Goal: Task Accomplishment & Management: Manage account settings

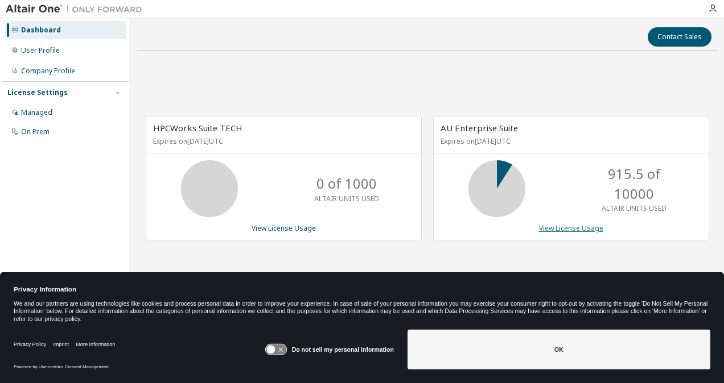
click at [544, 224] on link "View License Usage" at bounding box center [571, 229] width 64 height 10
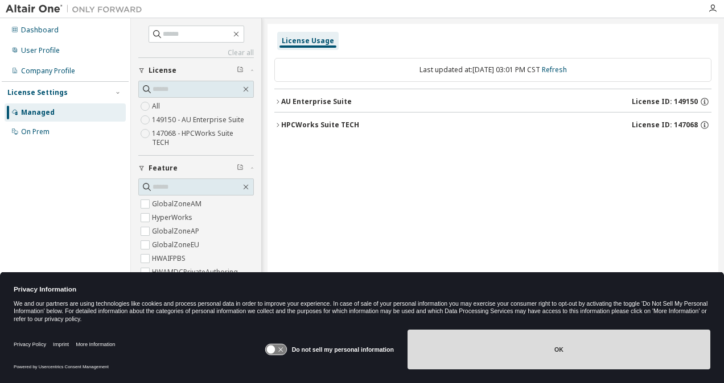
click at [540, 345] on button "OK" at bounding box center [558, 350] width 303 height 40
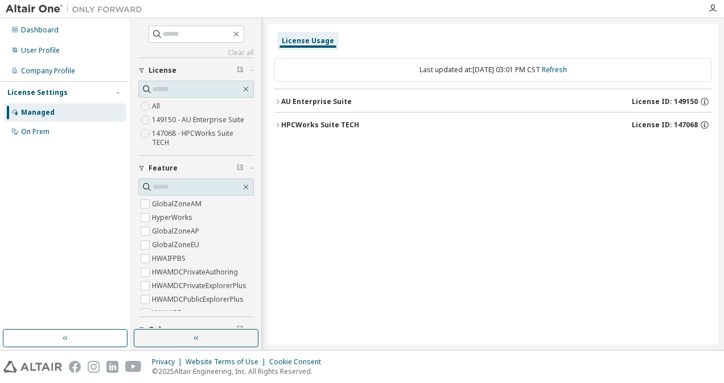
click at [275, 100] on icon "button" at bounding box center [277, 101] width 7 height 7
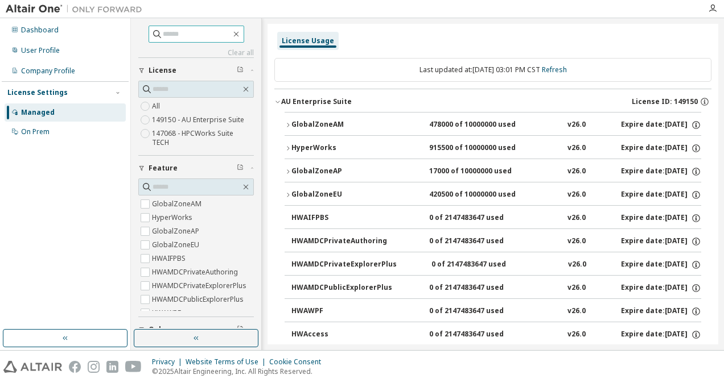
click at [176, 38] on input "text" at bounding box center [197, 33] width 68 height 11
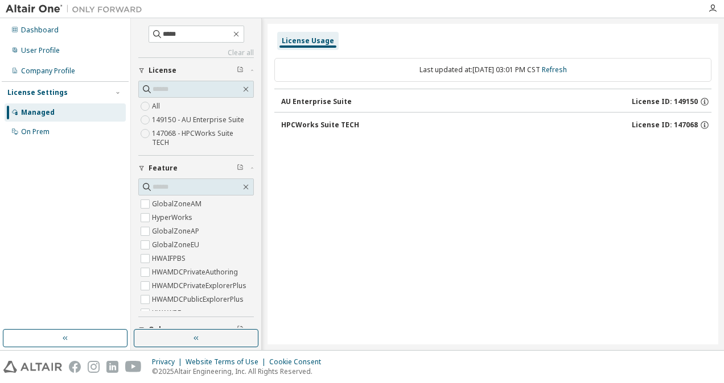
click at [328, 100] on div "AU Enterprise Suite" at bounding box center [316, 101] width 71 height 9
click at [215, 39] on input "*****" at bounding box center [197, 33] width 68 height 11
type input "***"
click at [188, 37] on input "***" at bounding box center [197, 33] width 68 height 11
click at [185, 187] on input "text" at bounding box center [196, 186] width 88 height 11
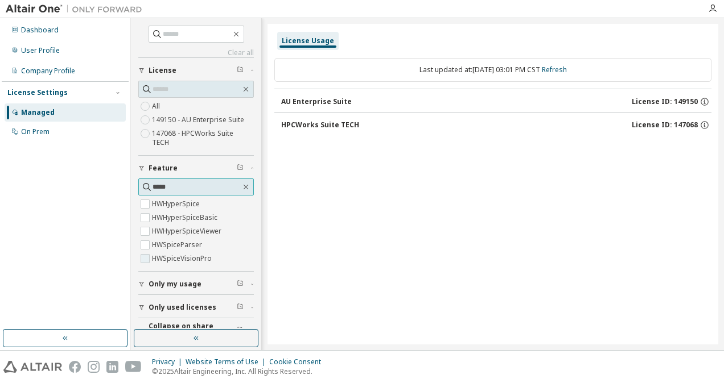
type input "*****"
click at [176, 258] on label "HWSpiceVisionPro" at bounding box center [183, 259] width 62 height 14
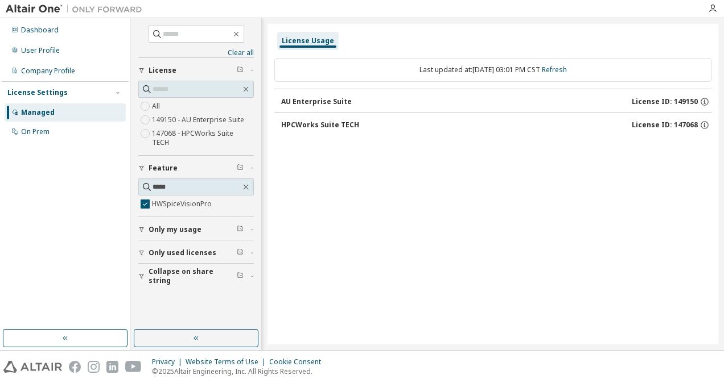
click at [377, 89] on button "AU Enterprise Suite License ID: 149150" at bounding box center [496, 101] width 430 height 25
click at [373, 94] on button "AU Enterprise Suite License ID: 149150" at bounding box center [496, 101] width 430 height 25
click at [340, 123] on div "HPCWorks Suite TECH" at bounding box center [320, 125] width 78 height 9
click at [246, 183] on span "*****" at bounding box center [195, 187] width 115 height 17
click at [246, 183] on icon "button" at bounding box center [245, 187] width 9 height 9
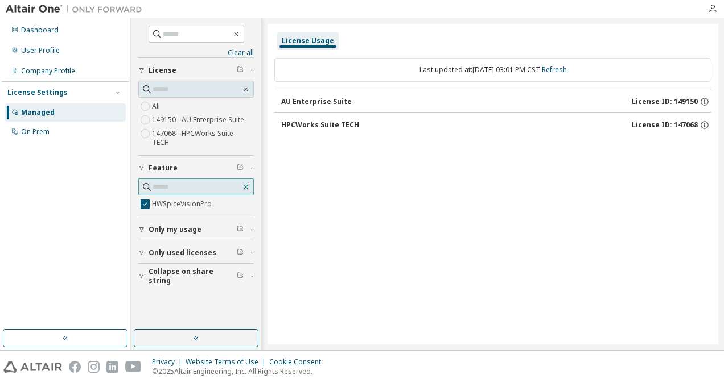
click at [247, 183] on icon "button" at bounding box center [245, 187] width 9 height 9
click at [180, 197] on label "HWSpiceVisionPro" at bounding box center [183, 204] width 62 height 14
click at [352, 192] on div "License Usage Last updated at: Mon 2025-09-08 03:01 PM CST Refresh AU Enterpris…" at bounding box center [492, 184] width 451 height 321
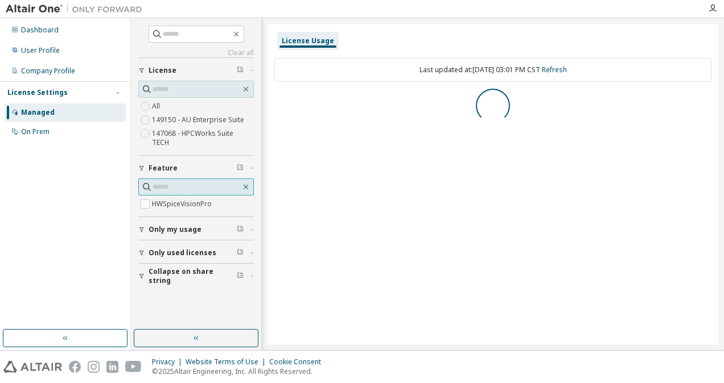
click at [246, 183] on icon "button" at bounding box center [245, 187] width 9 height 9
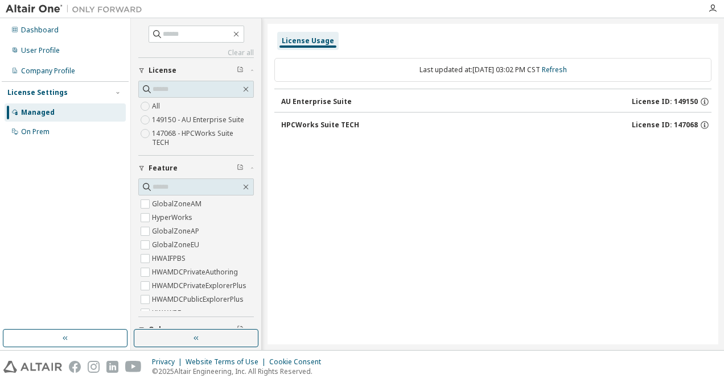
click at [387, 94] on button "AU Enterprise Suite License ID: 149150" at bounding box center [496, 101] width 430 height 25
click at [238, 34] on icon "button" at bounding box center [235, 34] width 5 height 5
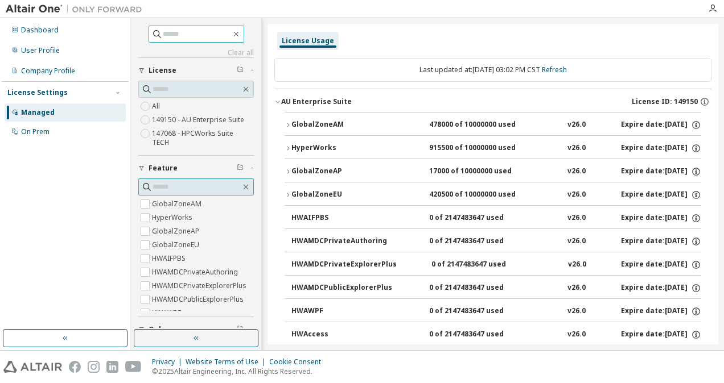
click at [191, 184] on input "text" at bounding box center [196, 186] width 88 height 11
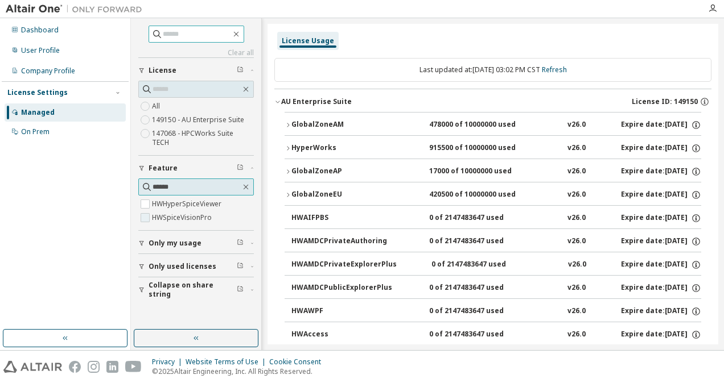
type input "******"
click at [181, 211] on label "HWSpiceVisionPro" at bounding box center [183, 218] width 62 height 14
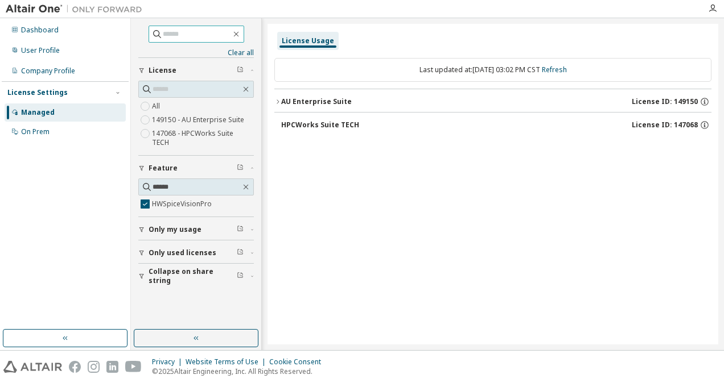
click at [338, 96] on button "AU Enterprise Suite License ID: 149150" at bounding box center [492, 101] width 437 height 25
click at [338, 129] on div "HWSpiceVisionPro" at bounding box center [342, 125] width 102 height 10
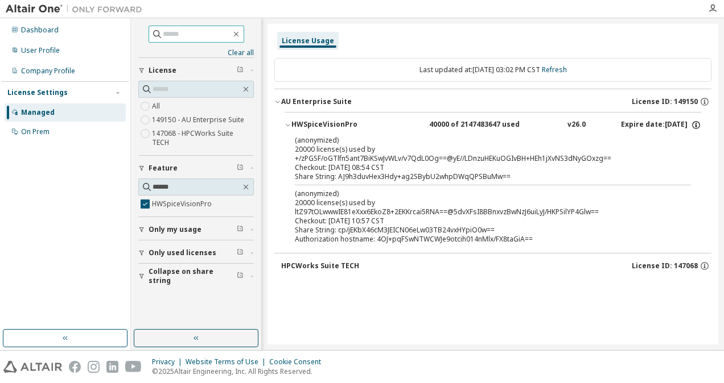
click at [696, 123] on icon "button" at bounding box center [696, 125] width 10 height 10
click at [651, 128] on div "Expire date: 2025-11-22" at bounding box center [661, 125] width 80 height 10
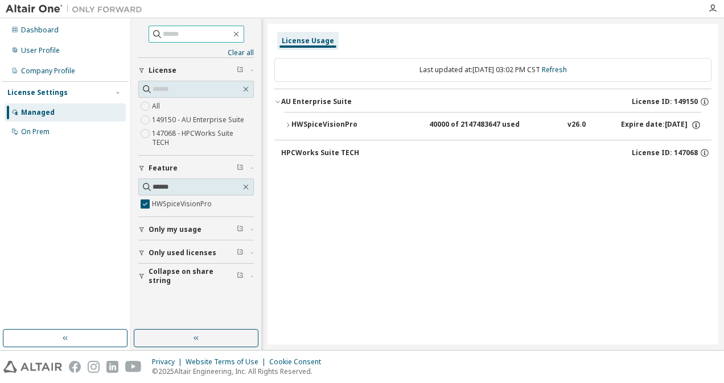
click at [579, 124] on div "HWSpiceVisionPro 40000 of 2147483647 used v26.0 Expire date: 2025-11-22" at bounding box center [496, 125] width 410 height 10
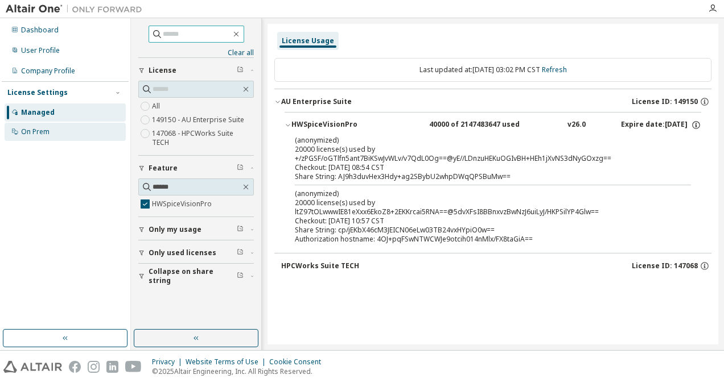
click at [71, 133] on div "On Prem" at bounding box center [65, 132] width 121 height 18
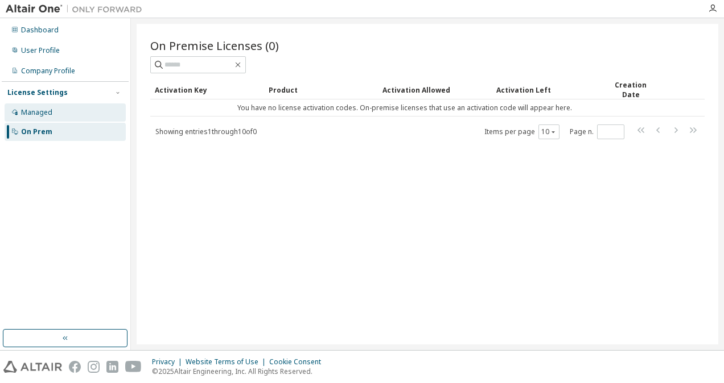
click at [64, 114] on div "Managed" at bounding box center [65, 113] width 121 height 18
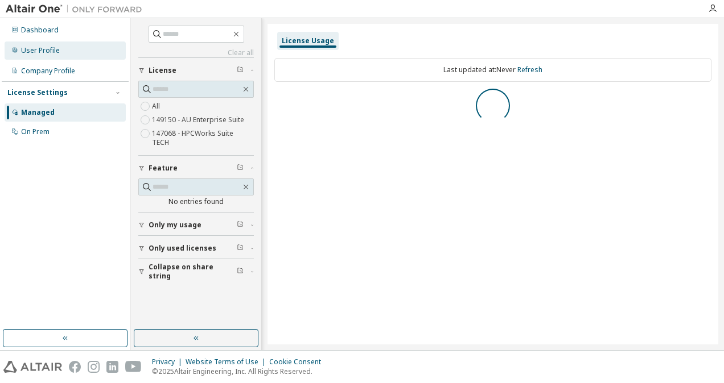
click at [67, 50] on div "User Profile" at bounding box center [65, 51] width 121 height 18
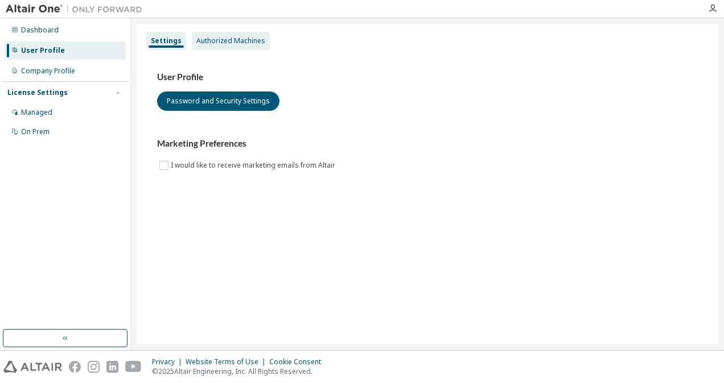
click at [210, 33] on div "Authorized Machines" at bounding box center [231, 41] width 78 height 18
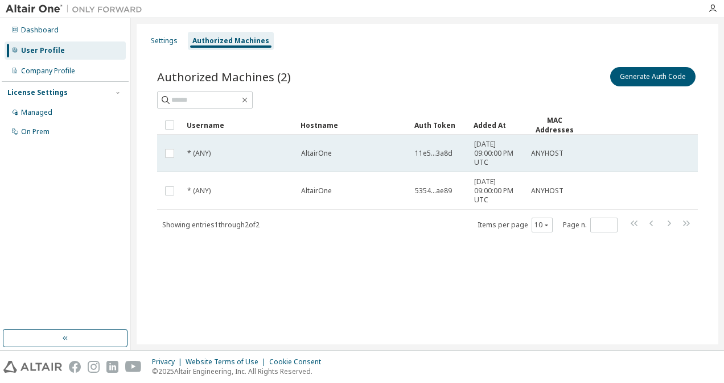
click at [339, 170] on td "AltairOne" at bounding box center [353, 154] width 114 height 38
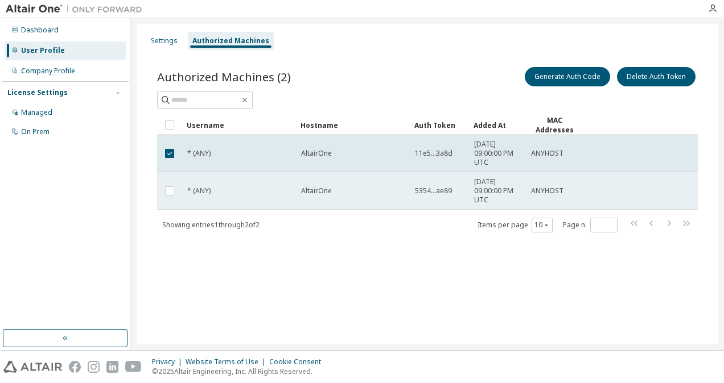
click at [236, 187] on div "* (ANY)" at bounding box center [239, 191] width 104 height 9
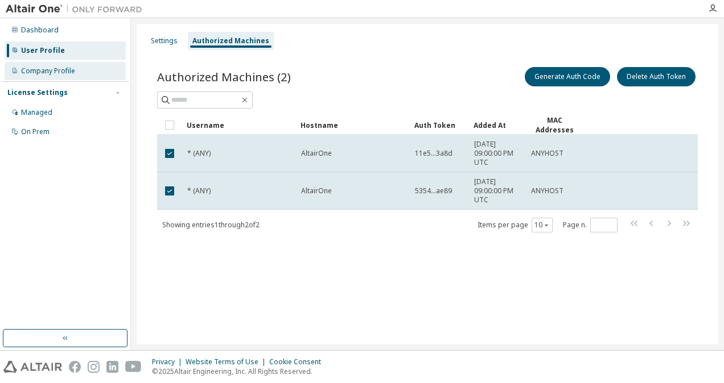
click at [57, 78] on div "Company Profile" at bounding box center [65, 71] width 121 height 18
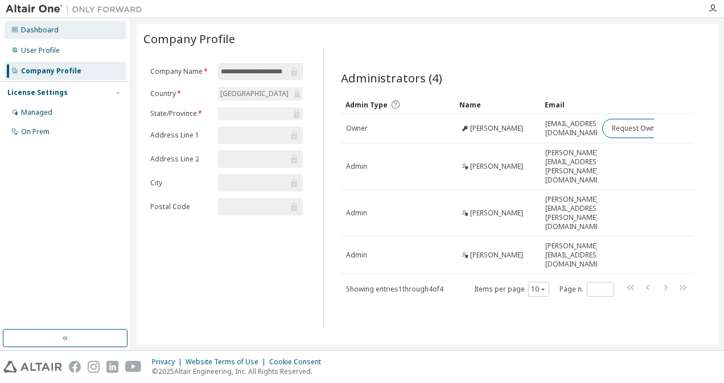
click at [39, 26] on div "Dashboard" at bounding box center [40, 30] width 38 height 9
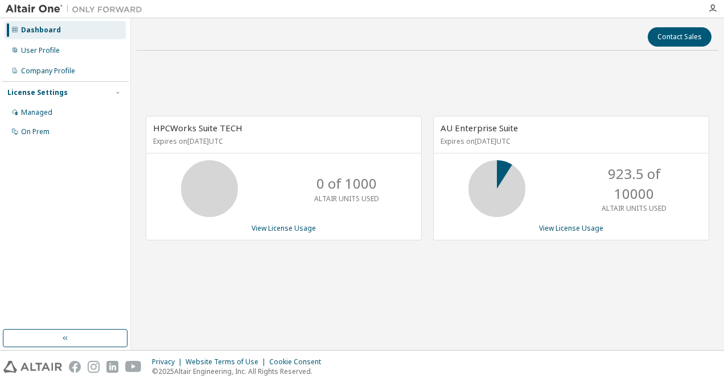
drag, startPoint x: 297, startPoint y: 226, endPoint x: 350, endPoint y: 137, distance: 104.6
click at [350, 137] on div "HPCWorks Suite TECH Expires on October 10, 2025 UTC 0 of 1000 ALTAIR UNITS USED…" at bounding box center [284, 178] width 276 height 125
drag, startPoint x: 350, startPoint y: 137, endPoint x: 363, endPoint y: 129, distance: 14.8
click at [363, 129] on div "HPCWorks Suite TECH Expires on October 10, 2025 UTC" at bounding box center [283, 135] width 275 height 37
click at [568, 221] on div "AU Enterprise Suite Expires on November 22, 2025 UTC 923.5 of 10000 ALTAIR UNIT…" at bounding box center [571, 178] width 276 height 125
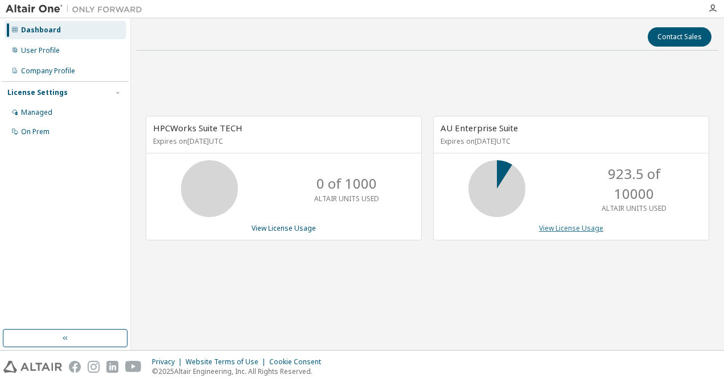
click at [566, 226] on link "View License Usage" at bounding box center [571, 229] width 64 height 10
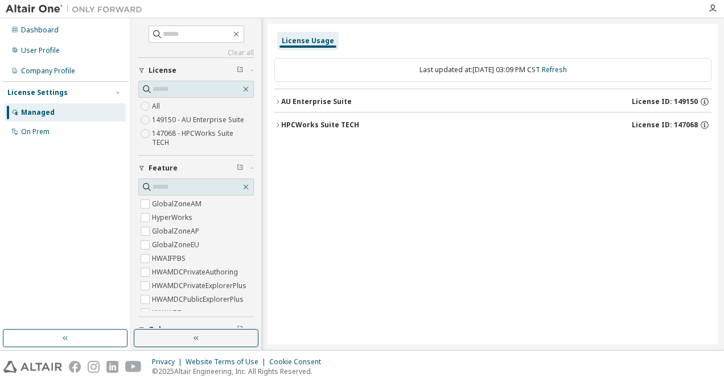
click at [434, 97] on div "AU Enterprise Suite License ID: 149150" at bounding box center [496, 102] width 430 height 10
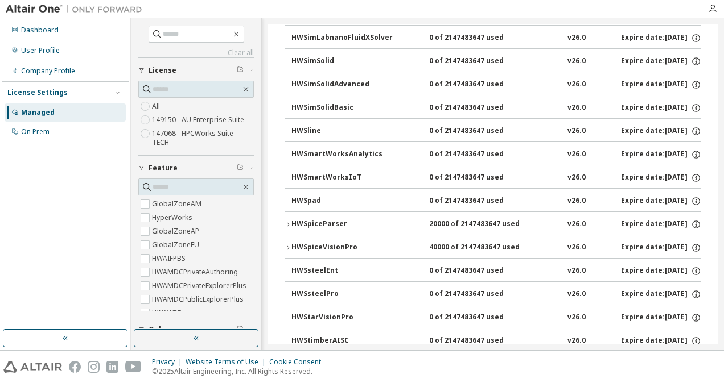
scroll to position [7094, 0]
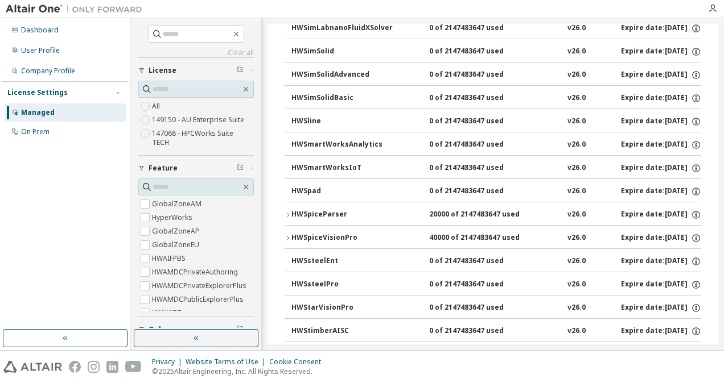
click at [348, 233] on div "HWSpiceVisionPro" at bounding box center [342, 238] width 102 height 10
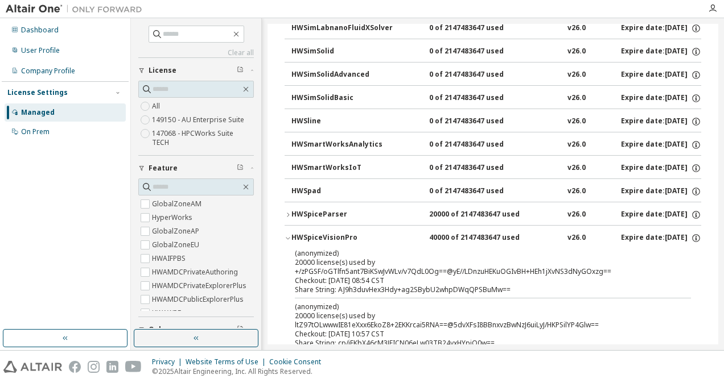
click at [338, 210] on div "HWSpiceParser" at bounding box center [342, 215] width 102 height 10
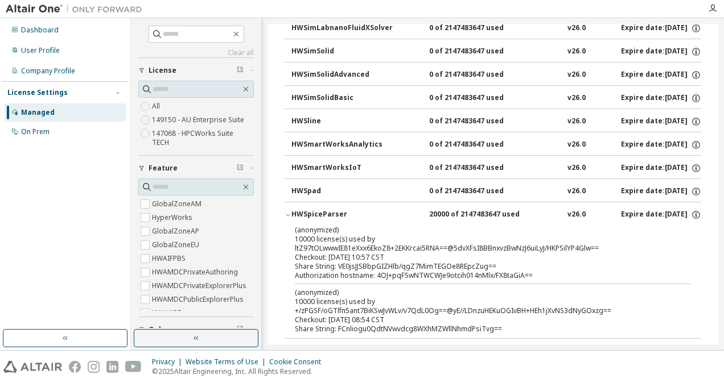
click at [337, 210] on div "HWSpiceParser" at bounding box center [342, 215] width 102 height 10
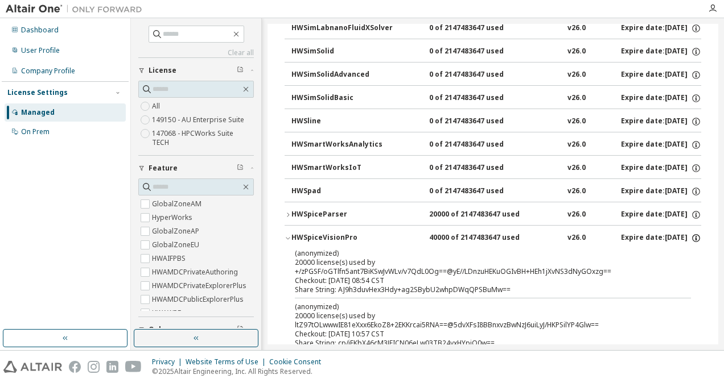
click at [692, 234] on icon "button" at bounding box center [696, 238] width 8 height 8
click at [462, 233] on div "40000 of 2147483647 used" at bounding box center [480, 238] width 102 height 10
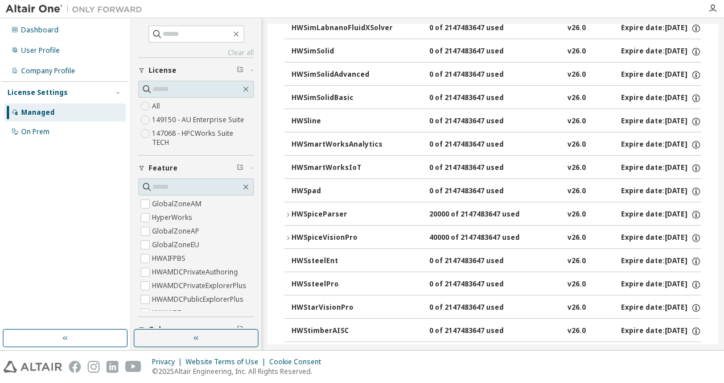
click at [337, 233] on div "HWSpiceVisionPro" at bounding box center [342, 238] width 102 height 10
